Goal: Check status: Check status

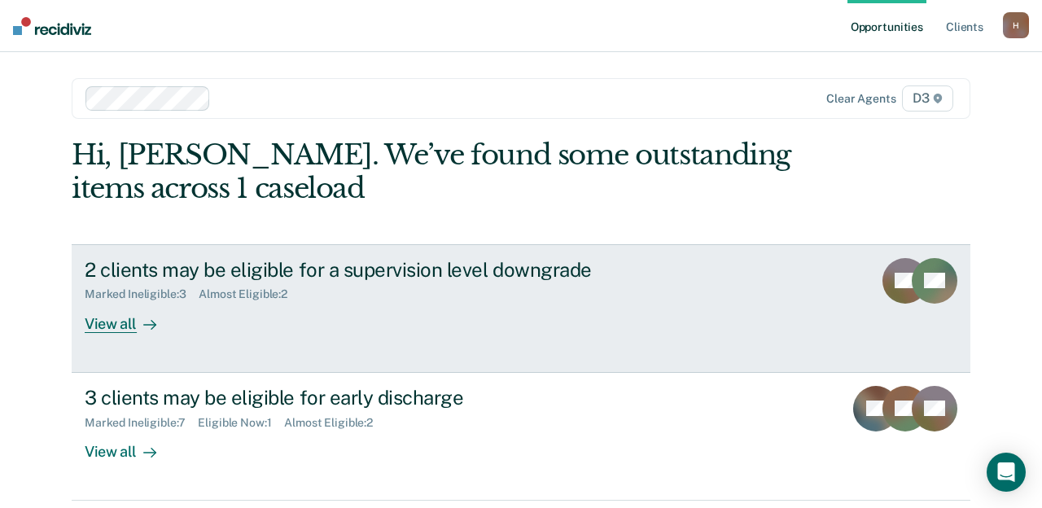
click at [107, 322] on div "View all" at bounding box center [130, 317] width 91 height 32
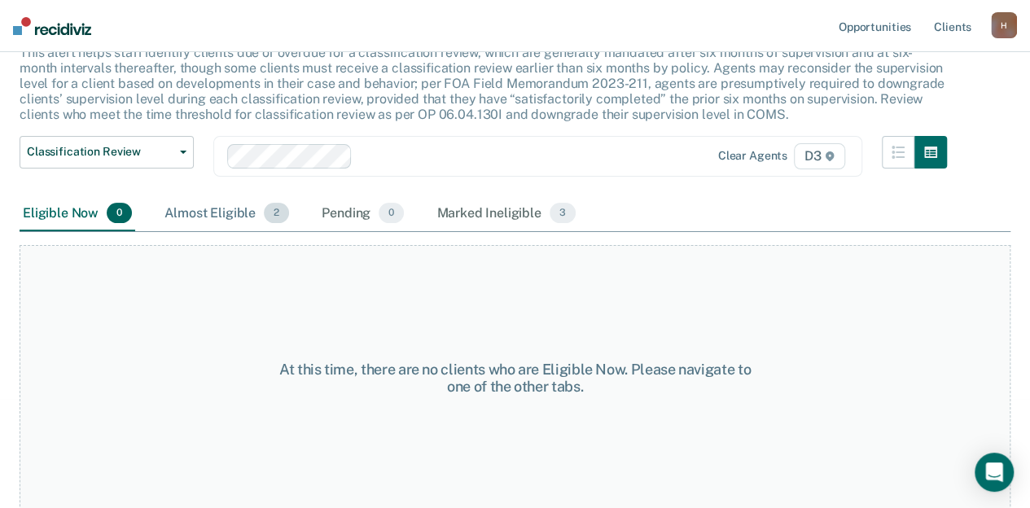
click at [243, 213] on div "Almost Eligible 2" at bounding box center [226, 214] width 131 height 36
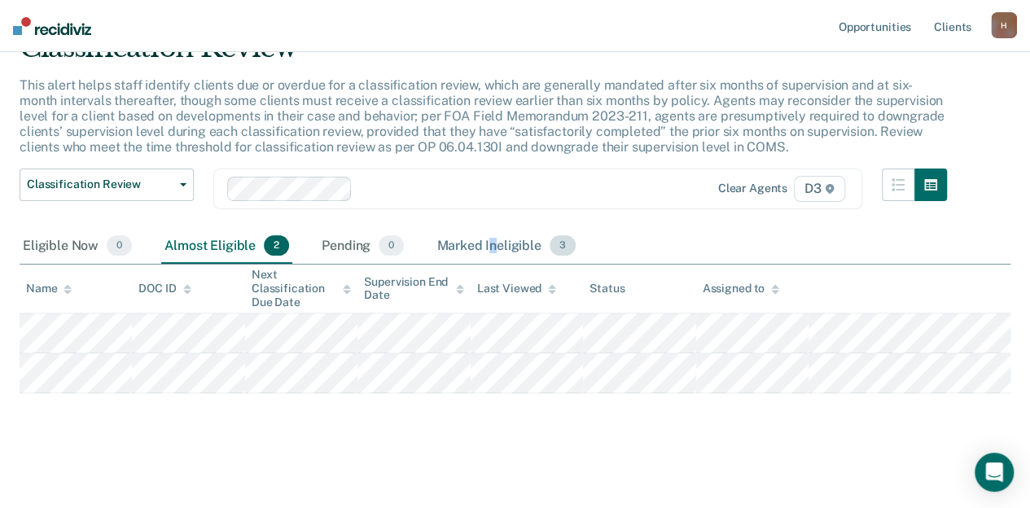
click at [491, 243] on div "Marked Ineligible 3" at bounding box center [506, 247] width 146 height 36
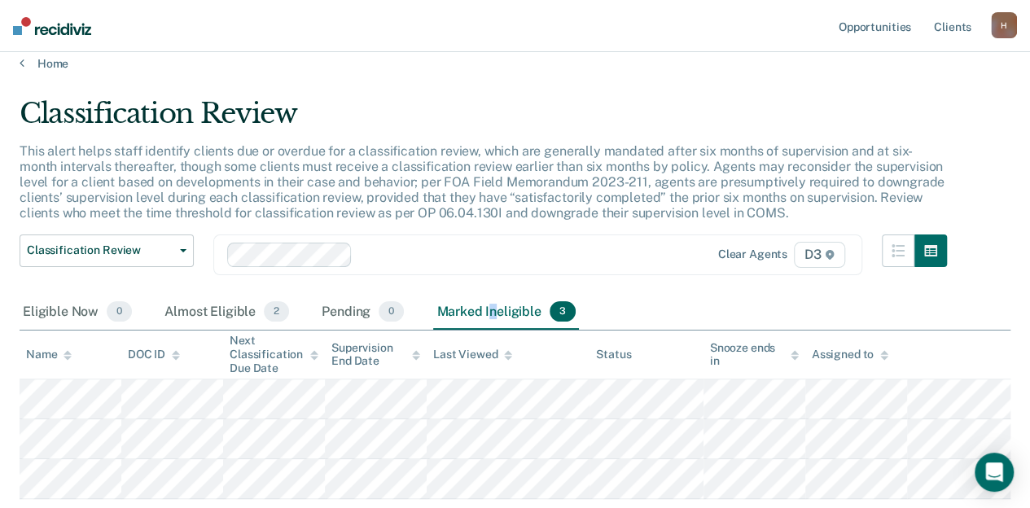
scroll to position [0, 0]
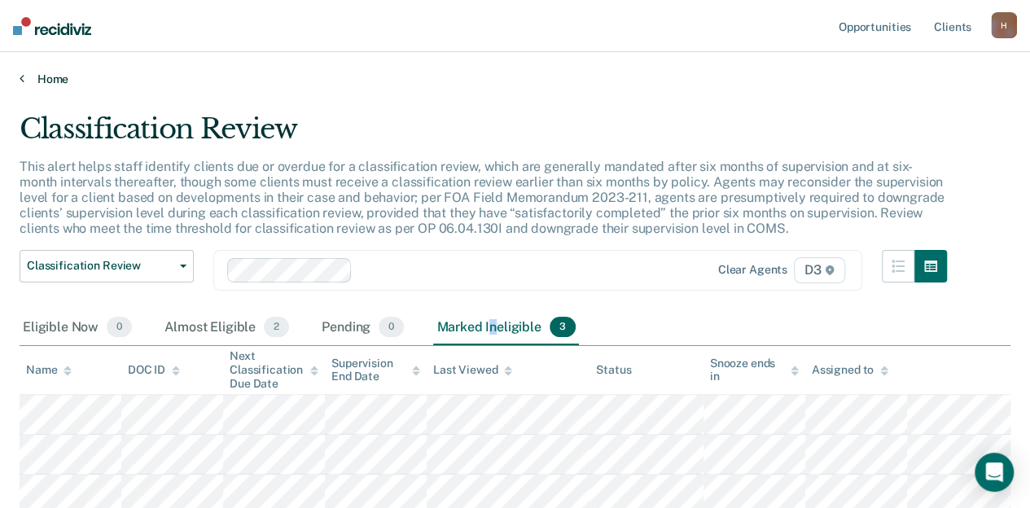
click at [50, 77] on link "Home" at bounding box center [515, 79] width 991 height 15
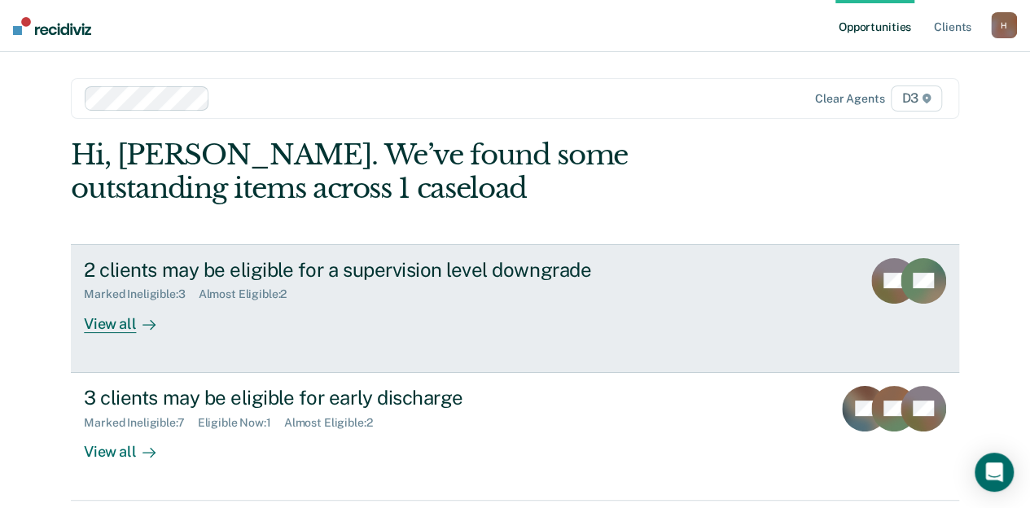
scroll to position [56, 0]
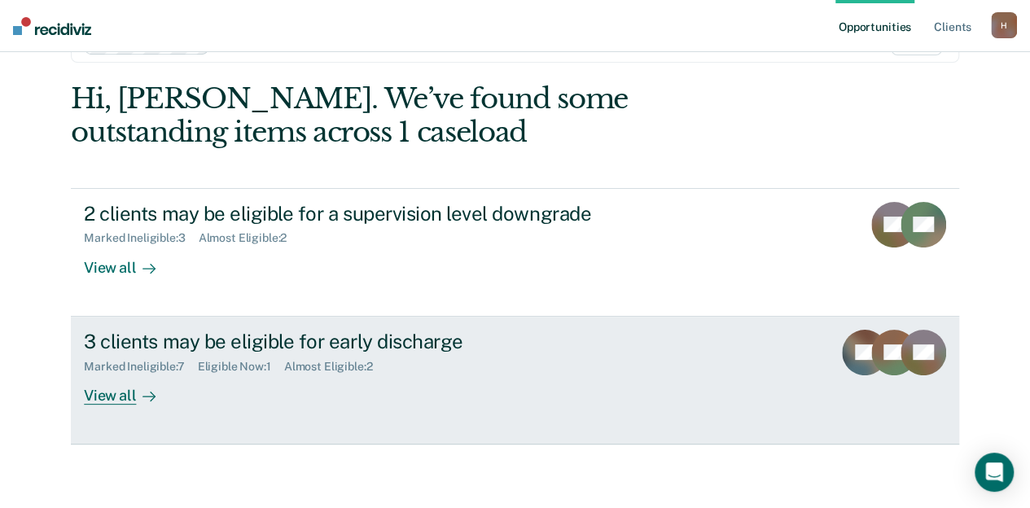
click at [321, 343] on div "3 clients may be eligible for early discharge" at bounding box center [369, 342] width 571 height 24
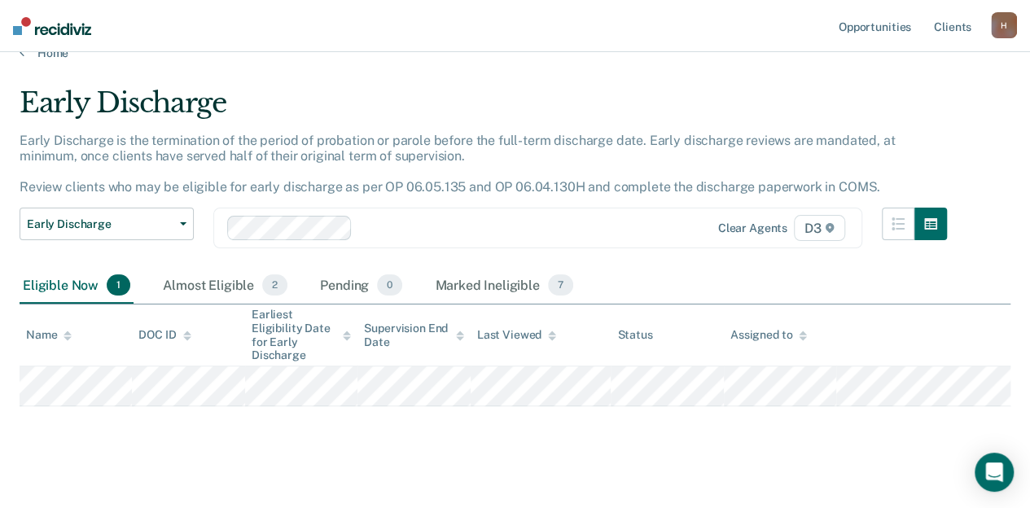
scroll to position [40, 0]
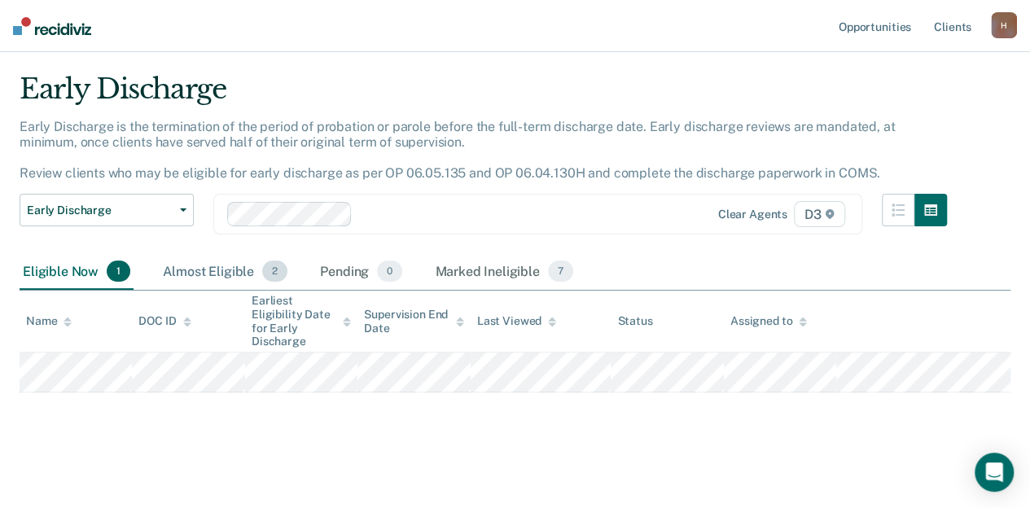
click at [262, 269] on span "2" at bounding box center [274, 271] width 25 height 21
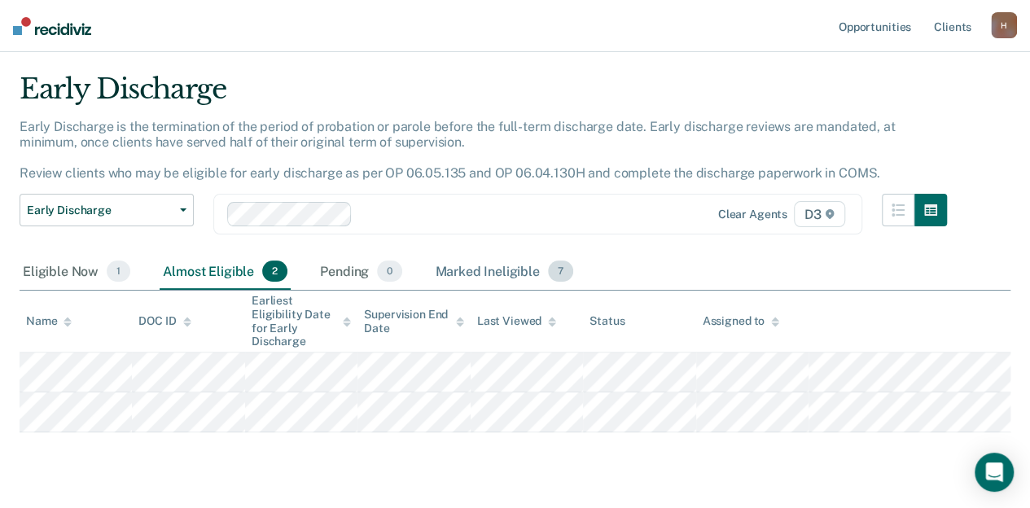
click at [477, 272] on div "Marked Ineligible 7" at bounding box center [503, 272] width 145 height 36
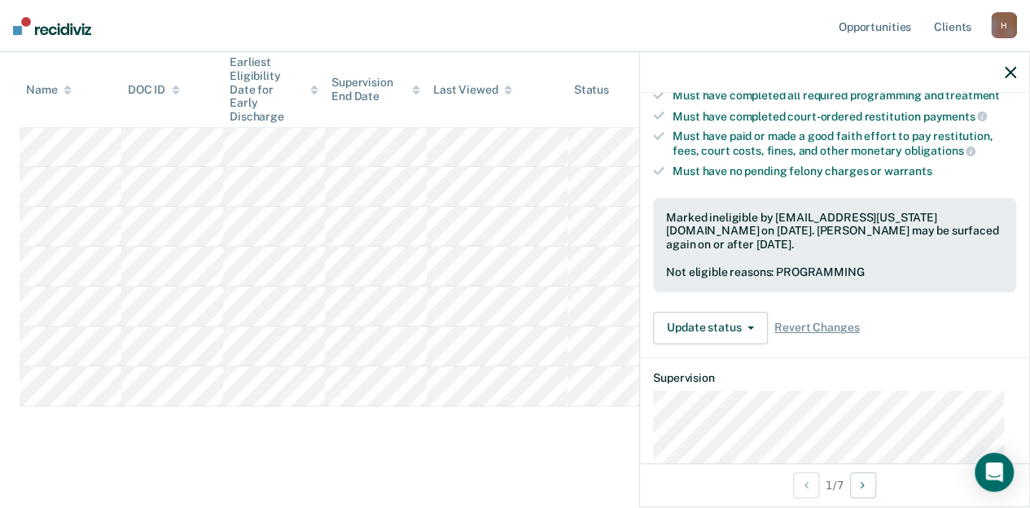
scroll to position [326, 0]
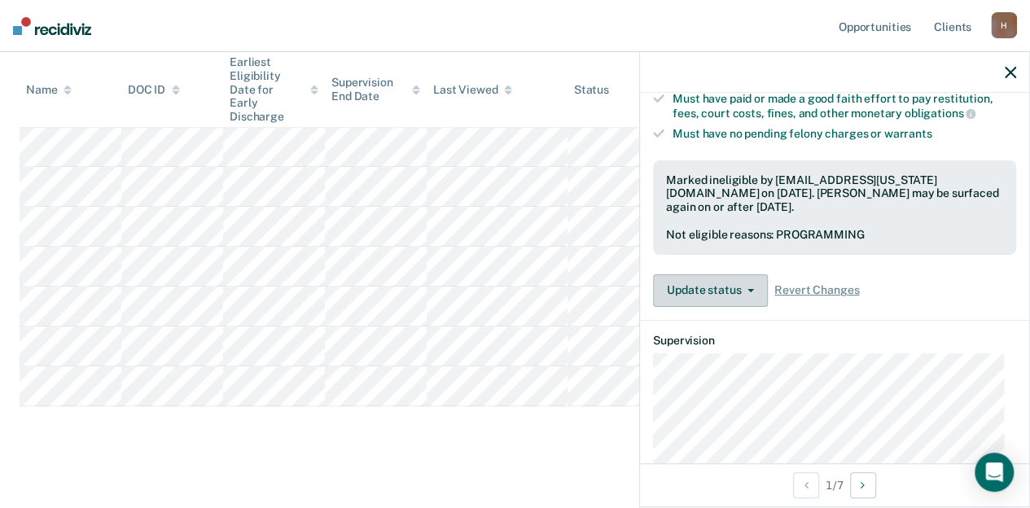
click at [725, 288] on button "Update status" at bounding box center [710, 290] width 115 height 33
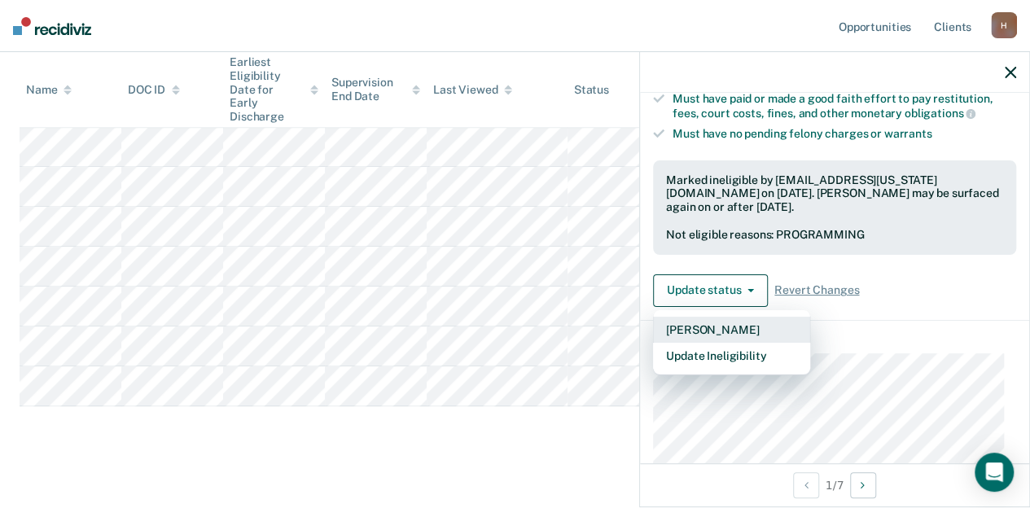
click at [712, 326] on button "[PERSON_NAME]" at bounding box center [731, 330] width 157 height 26
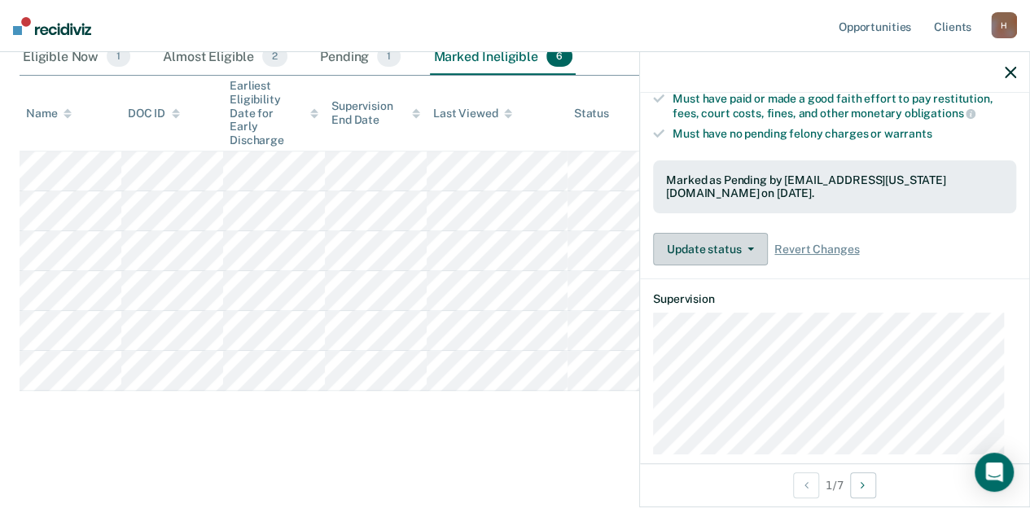
scroll to position [239, 0]
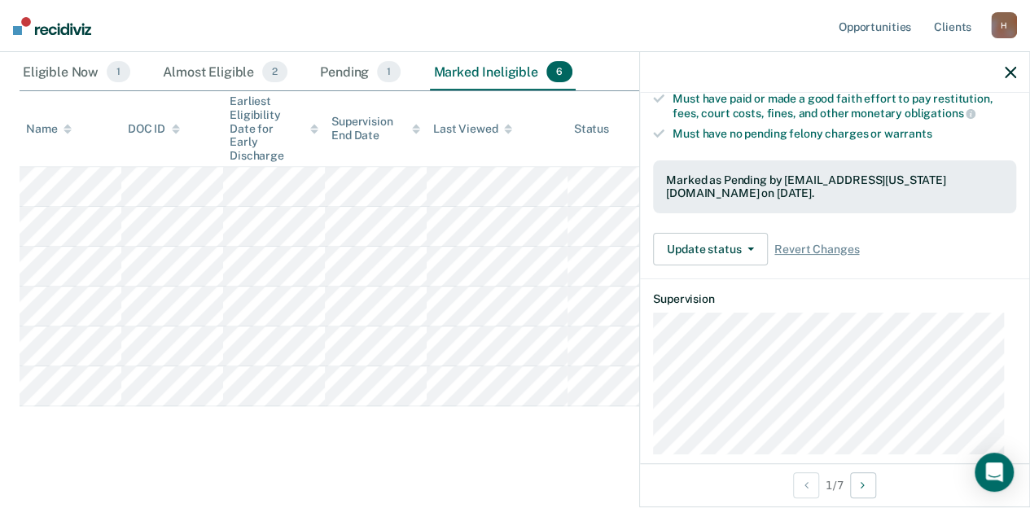
click at [134, 439] on main "Early Discharge Early Discharge is the termination of the period of probation o…" at bounding box center [515, 183] width 1030 height 672
click at [1008, 68] on icon "button" at bounding box center [1010, 72] width 11 height 11
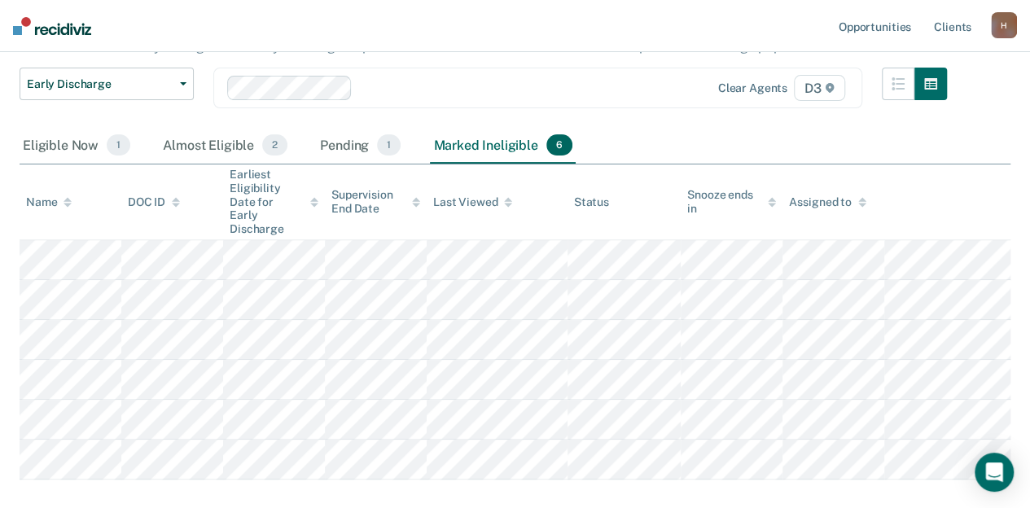
scroll to position [0, 0]
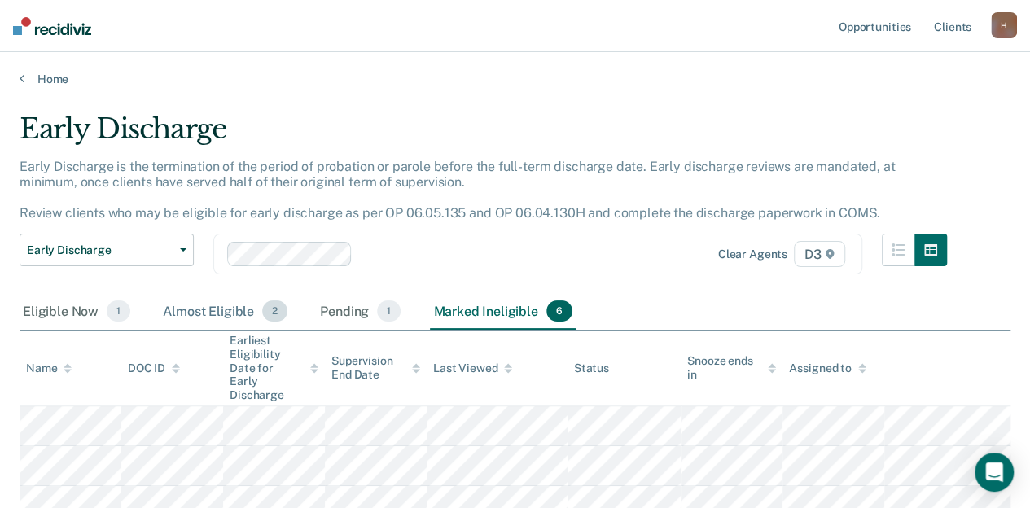
click at [223, 317] on div "Almost Eligible 2" at bounding box center [225, 312] width 131 height 36
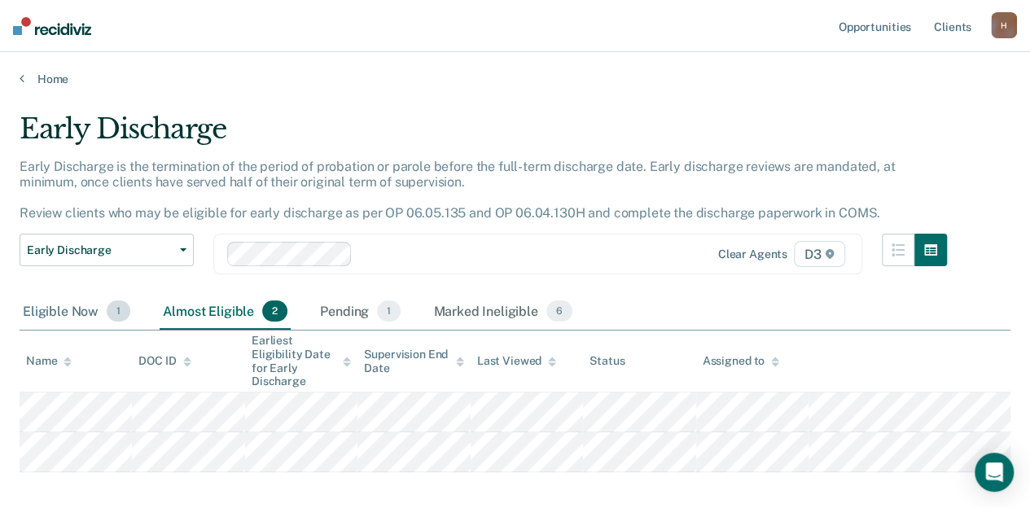
click at [96, 306] on div "Eligible Now 1" at bounding box center [77, 312] width 114 height 36
